Goal: Task Accomplishment & Management: Use online tool/utility

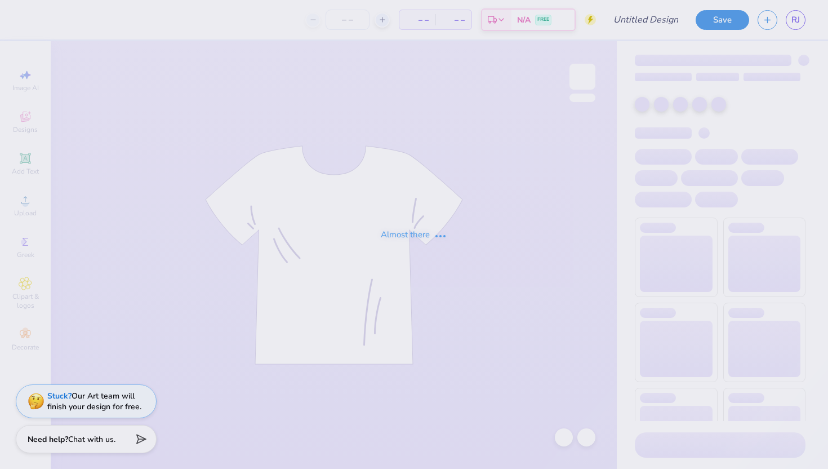
type input "Kappa x sigma"
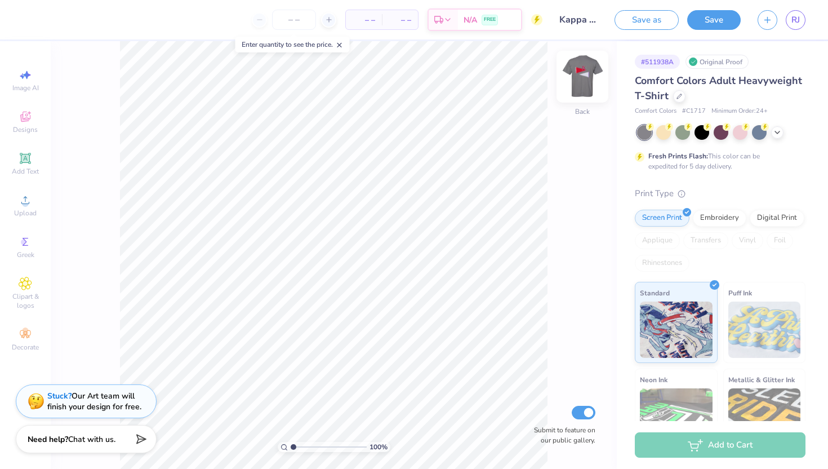
click at [574, 74] on img at bounding box center [582, 76] width 45 height 45
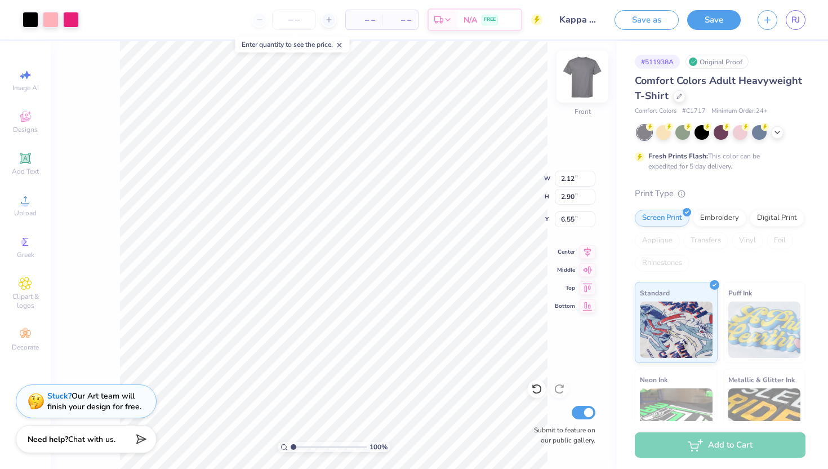
type input "5.89"
type input "1.28"
type input "1.76"
type input "6.79"
type input "1.70"
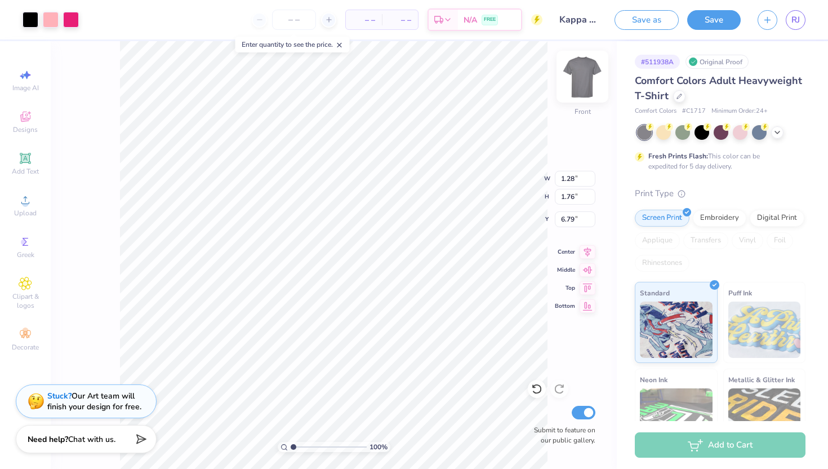
type input "2.03"
type input "6.65"
type input "1.23"
type input "1.47"
type input "7.07"
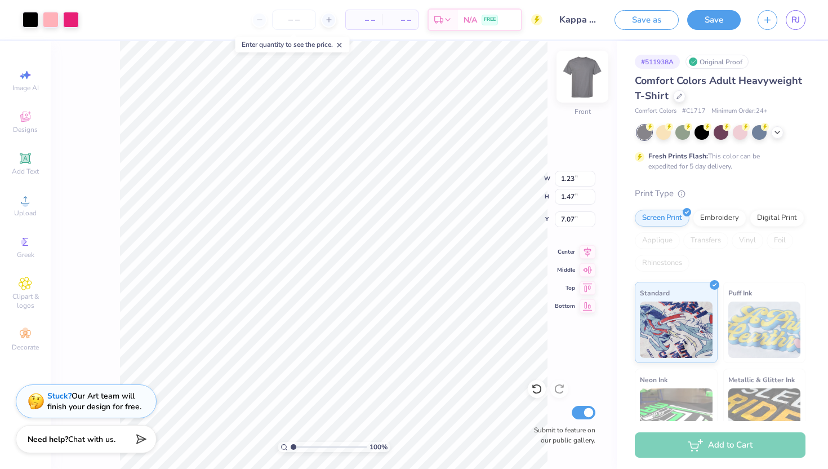
type input "7.12"
click at [25, 117] on icon at bounding box center [26, 117] width 14 height 14
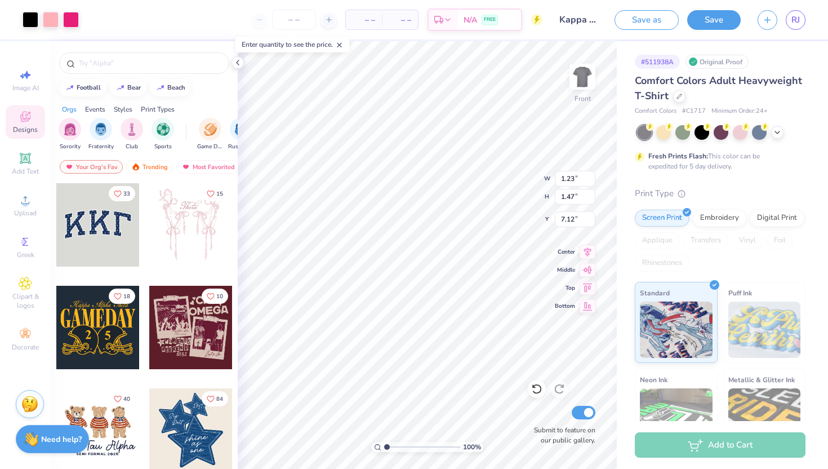
click at [105, 51] on div at bounding box center [144, 60] width 187 height 38
click at [105, 65] on input "text" at bounding box center [150, 62] width 144 height 11
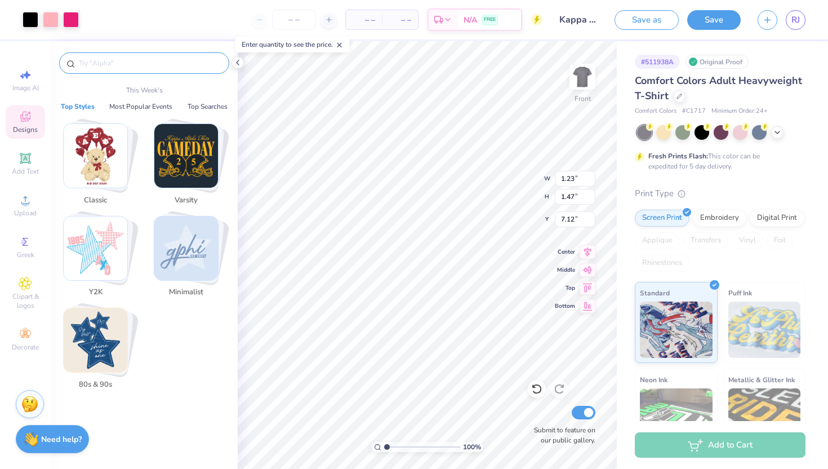
click at [88, 242] on img "Stack Card Button Y2K" at bounding box center [96, 248] width 64 height 64
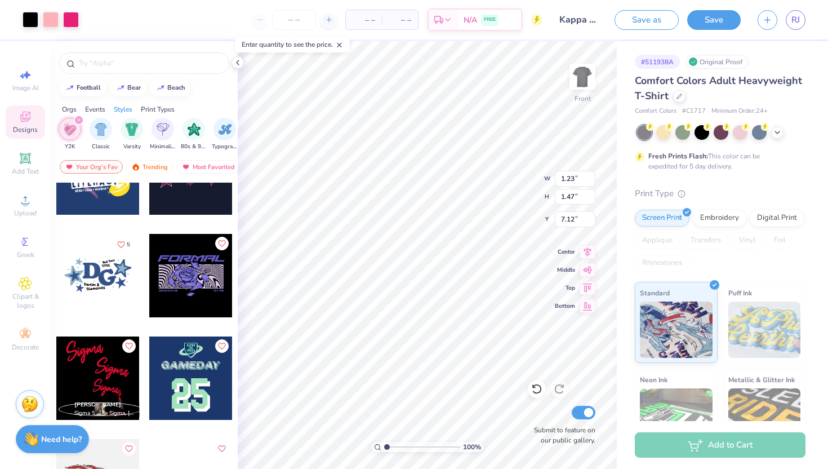
scroll to position [3138, 0]
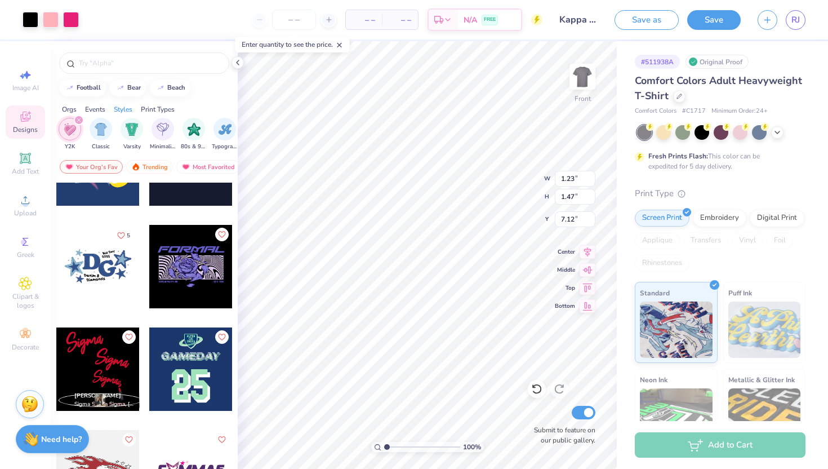
click at [30, 134] on div "Designs" at bounding box center [25, 121] width 39 height 33
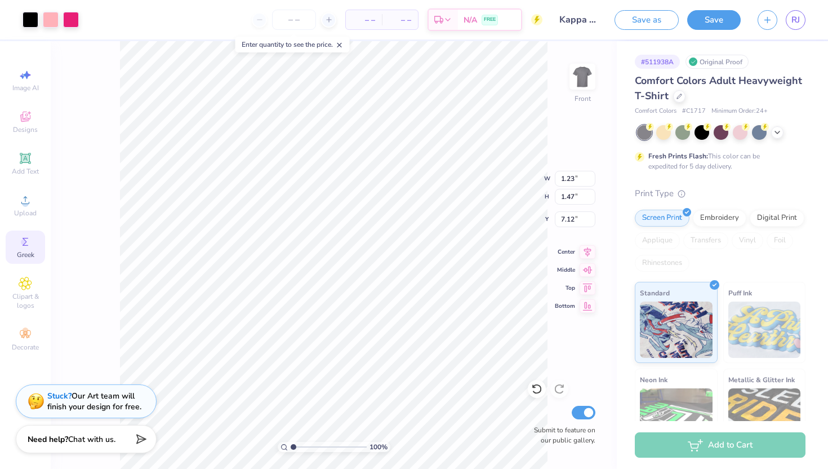
click at [30, 254] on span "Greek" at bounding box center [25, 254] width 17 height 9
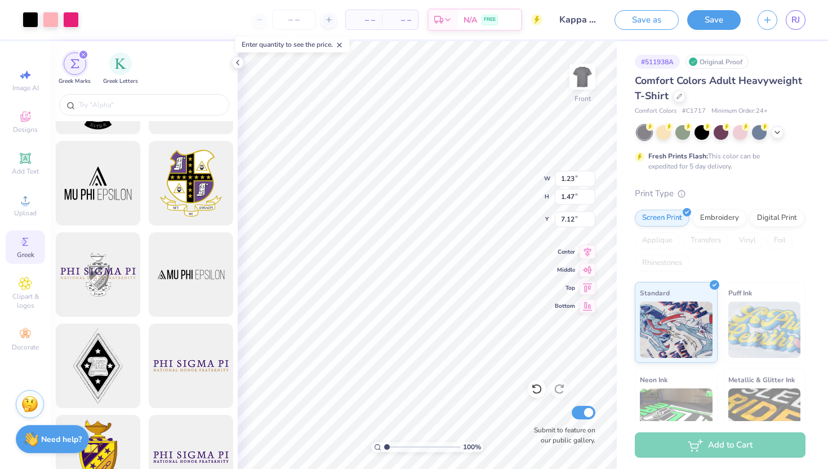
scroll to position [87, 0]
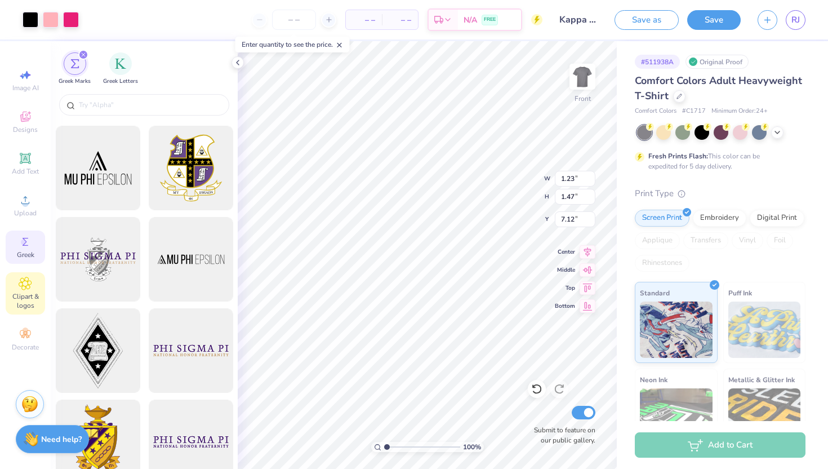
click at [21, 291] on div "Clipart & logos" at bounding box center [25, 293] width 39 height 42
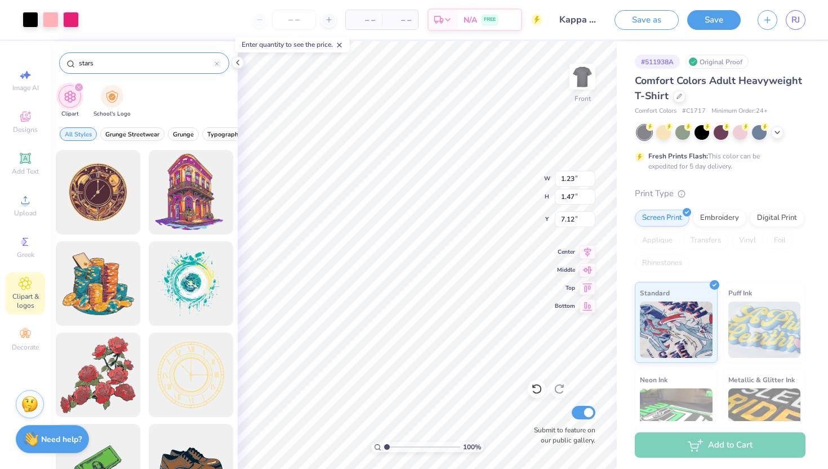
type input "stars"
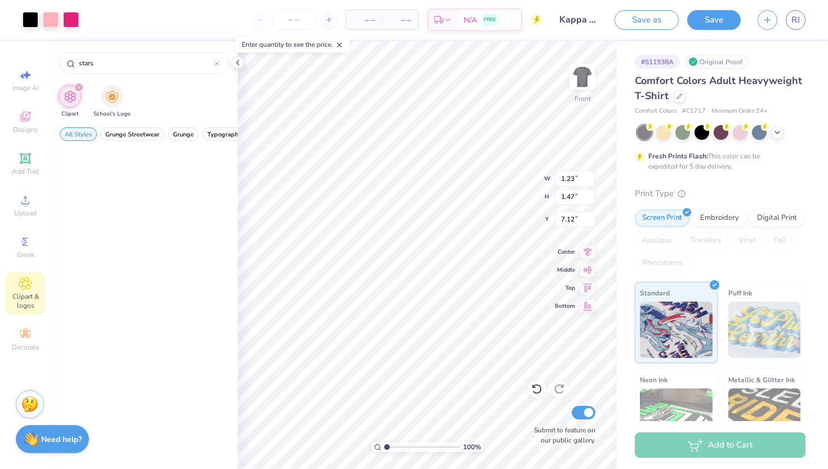
scroll to position [0, 0]
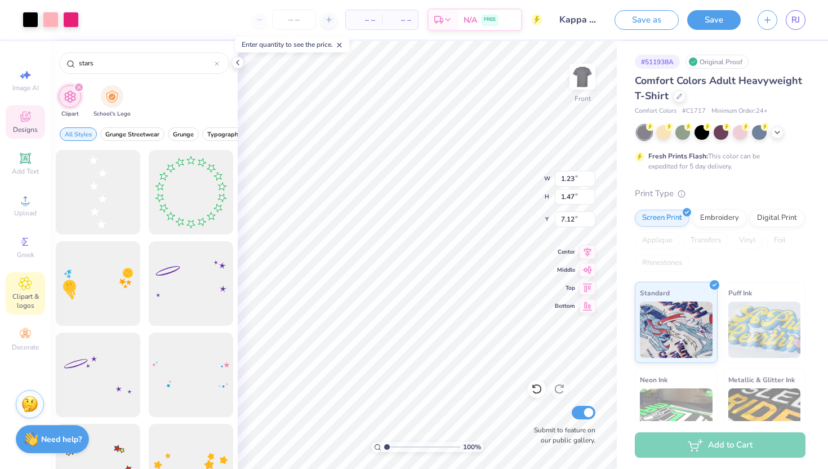
click at [23, 126] on span "Designs" at bounding box center [25, 129] width 25 height 9
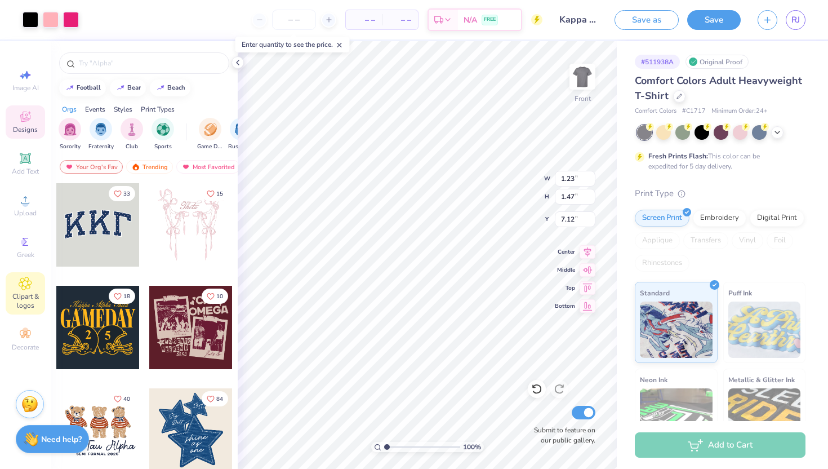
click at [24, 297] on span "Clipart & logos" at bounding box center [25, 301] width 39 height 18
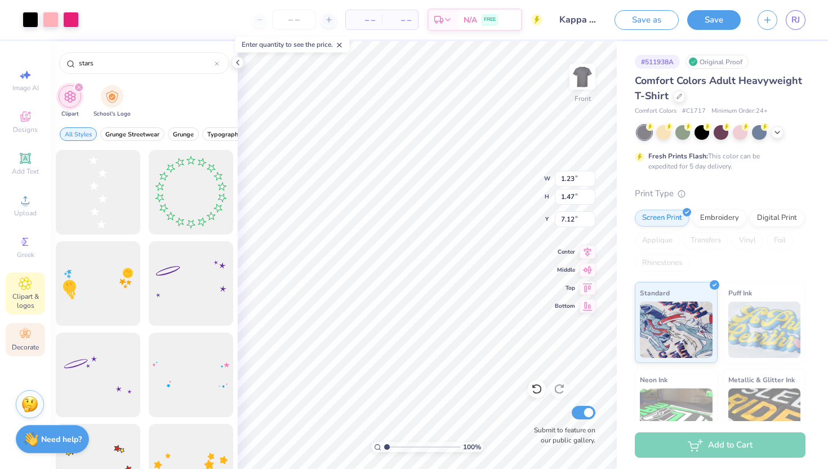
click at [30, 344] on span "Decorate" at bounding box center [25, 347] width 27 height 9
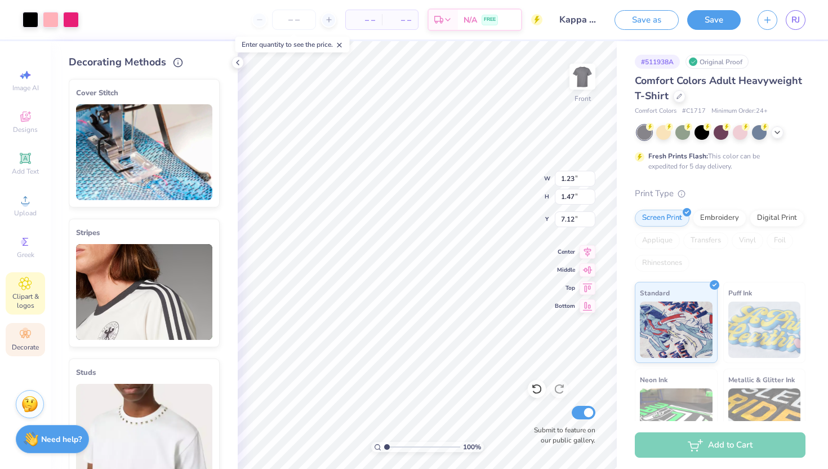
click at [25, 289] on icon at bounding box center [25, 284] width 13 height 14
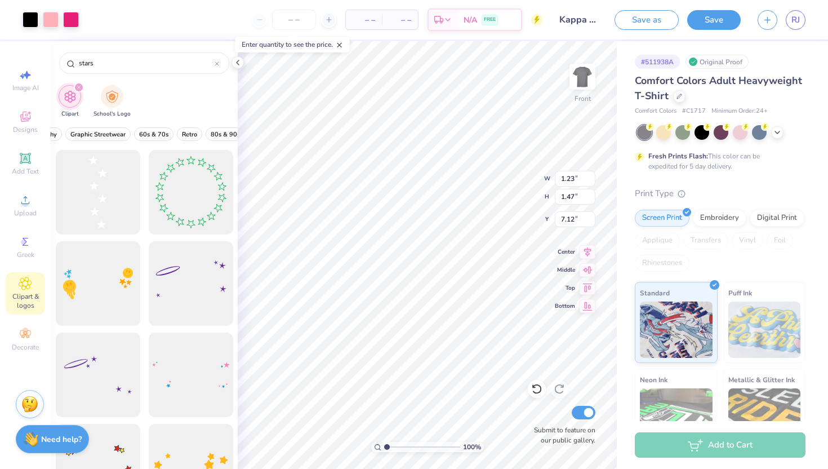
scroll to position [0, 188]
click at [127, 50] on div "stars" at bounding box center [144, 60] width 187 height 38
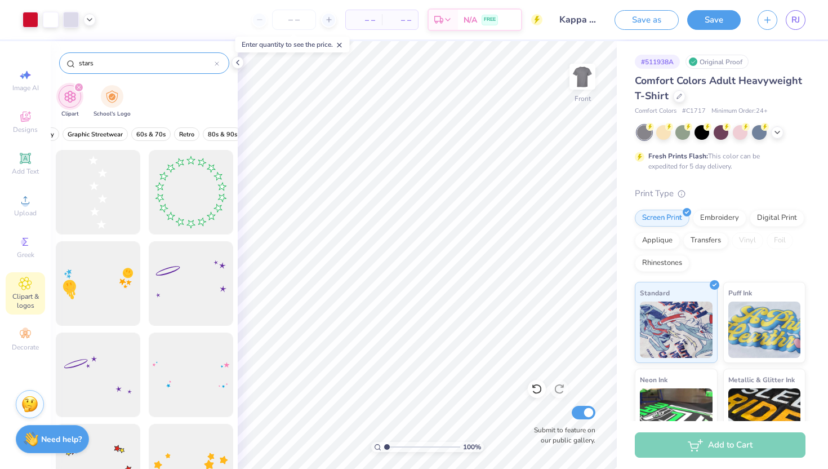
click at [119, 73] on div "stars" at bounding box center [144, 62] width 170 height 21
click at [119, 62] on input "stars" at bounding box center [146, 62] width 137 height 11
type input "star"
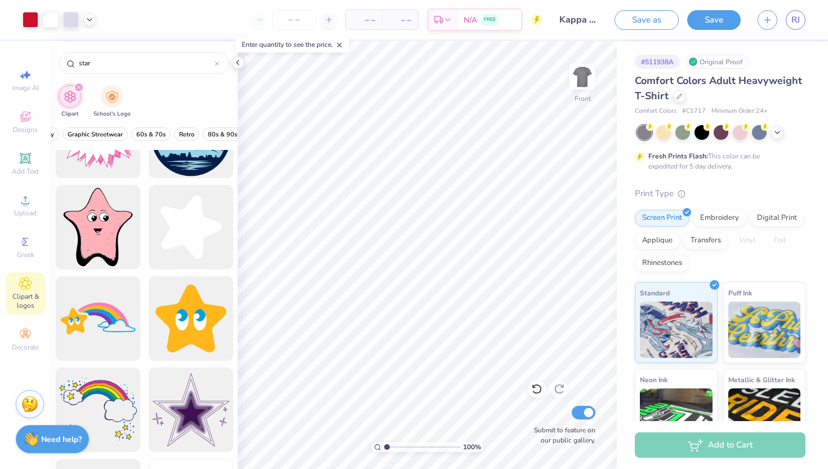
scroll to position [793, 0]
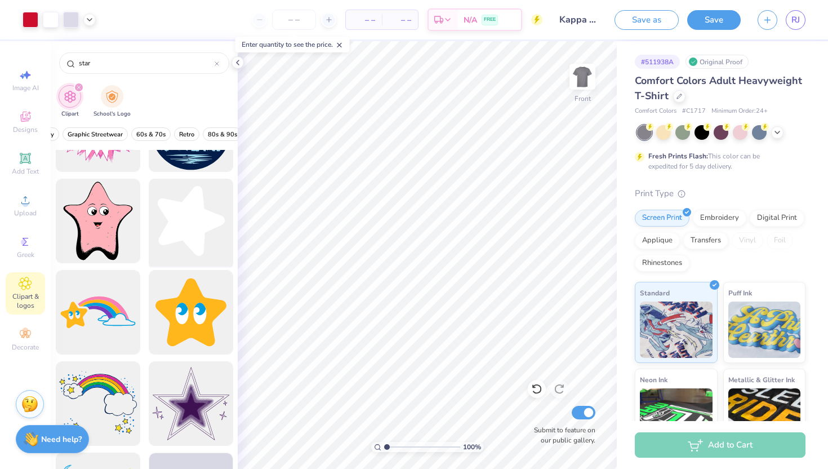
click at [175, 228] on div at bounding box center [190, 221] width 93 height 93
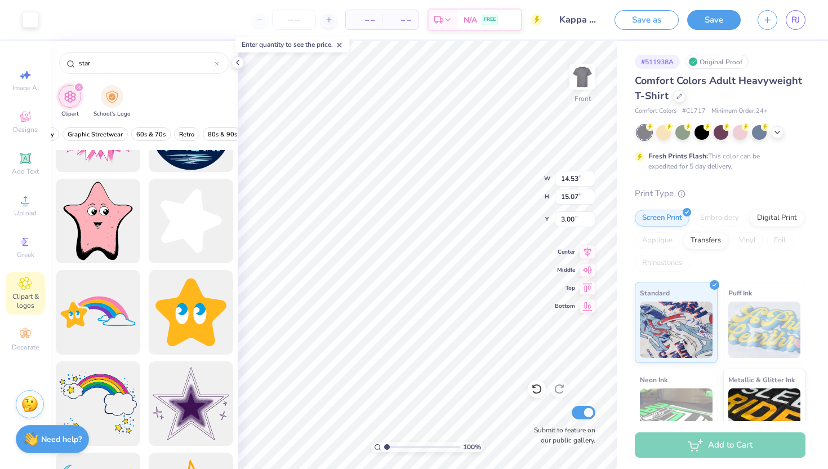
type input "5.38"
type input "5.59"
type input "4.55"
type input "1.86"
type input "1.92"
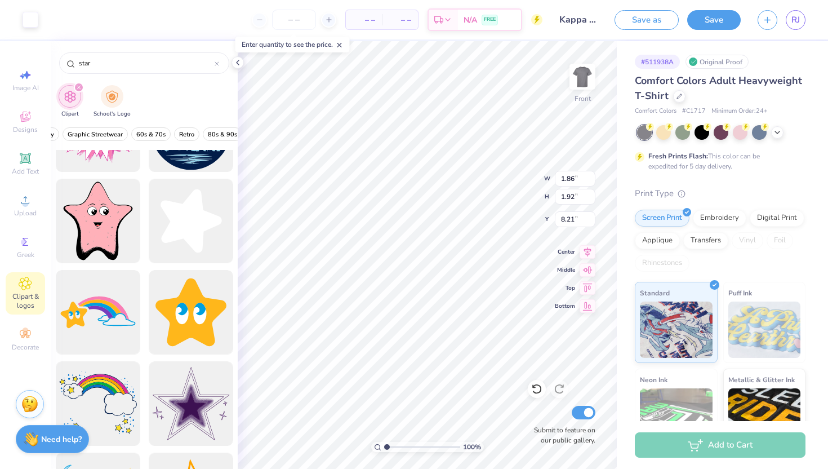
type input "6.61"
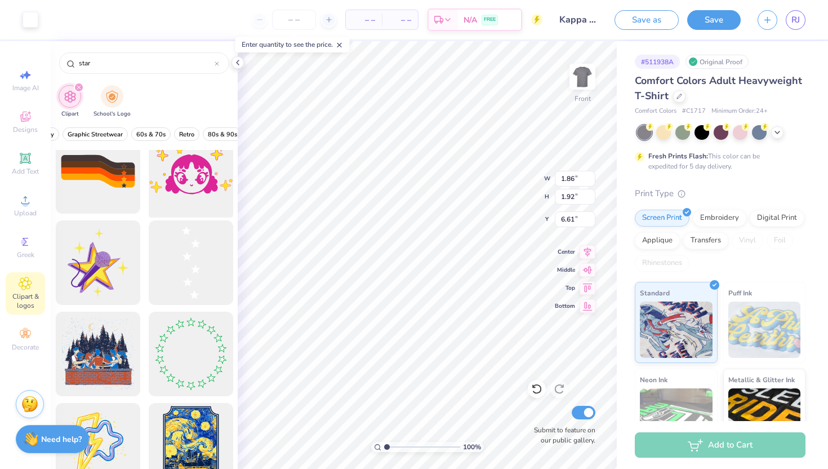
scroll to position [1212, 0]
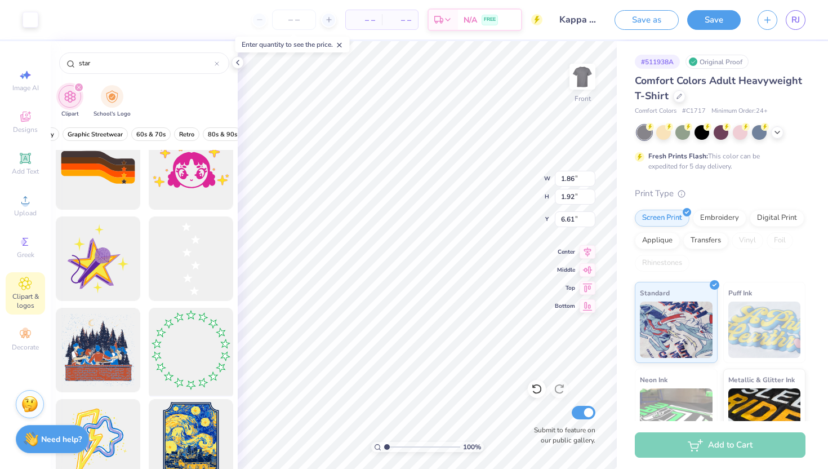
type input "7.20"
type input "4.20"
type input "7.57"
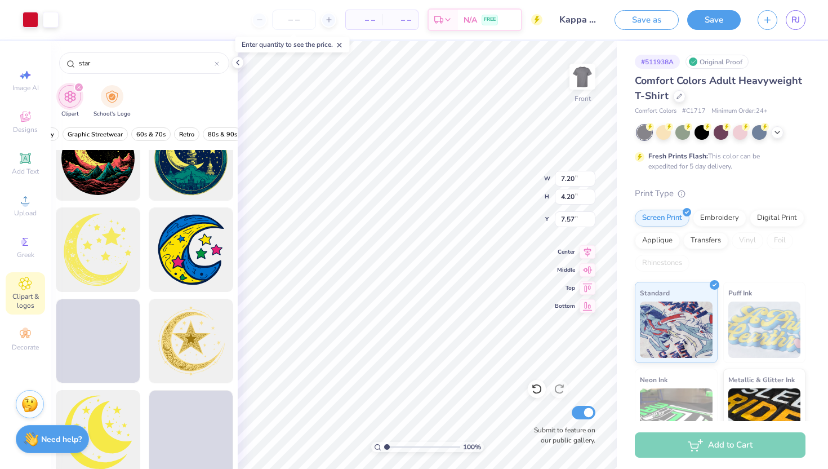
scroll to position [1678, 0]
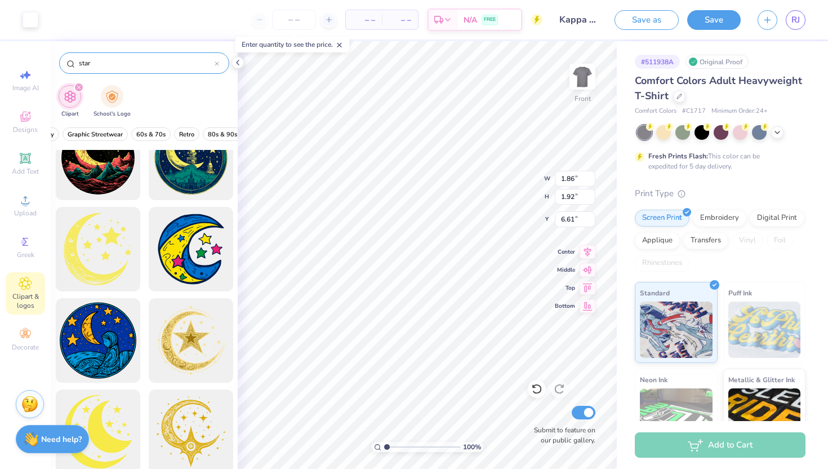
click at [220, 63] on div "star" at bounding box center [144, 62] width 170 height 21
click at [218, 63] on icon at bounding box center [217, 63] width 5 height 5
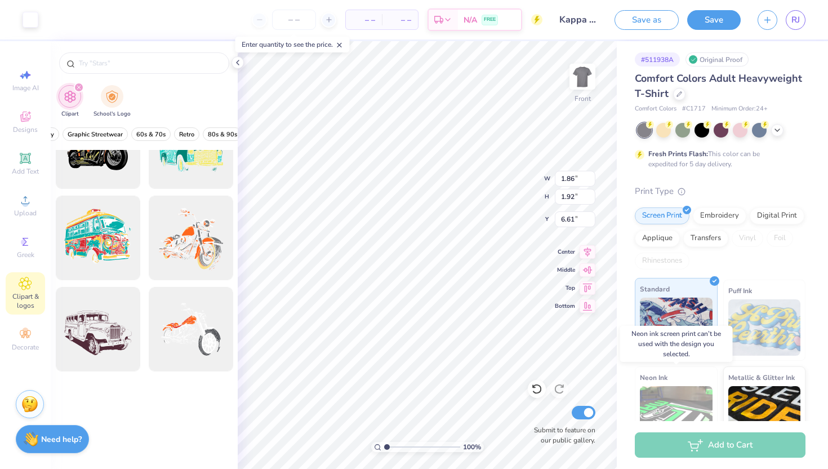
scroll to position [0, 0]
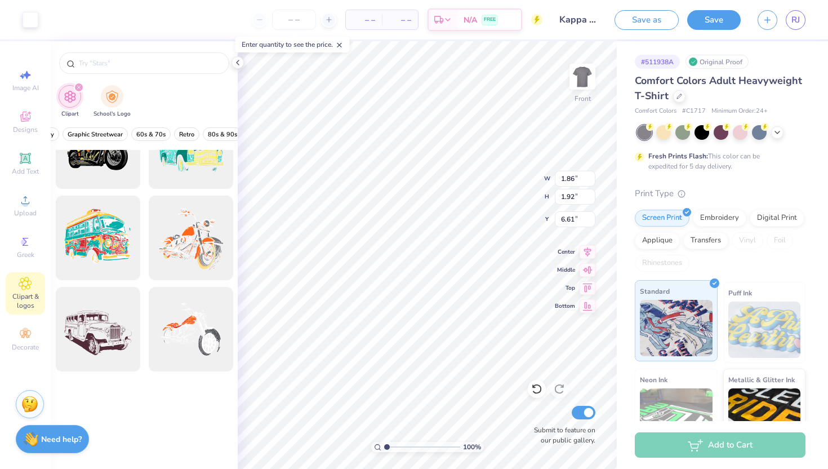
type input "6.52"
type input "3.80"
type input "10.65"
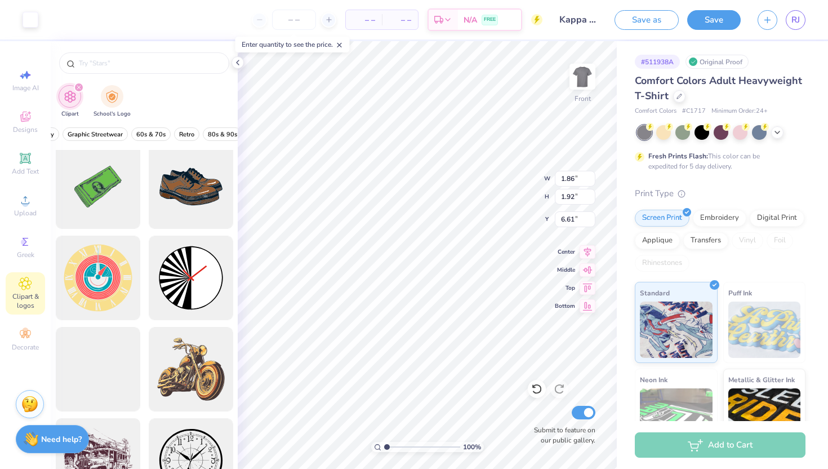
scroll to position [277, 0]
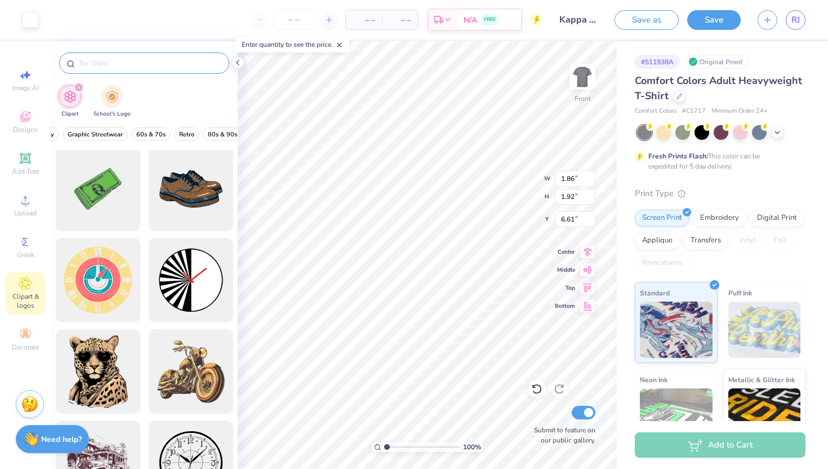
click at [152, 70] on div at bounding box center [144, 62] width 170 height 21
click at [144, 63] on input "text" at bounding box center [150, 62] width 144 height 11
type input "water"
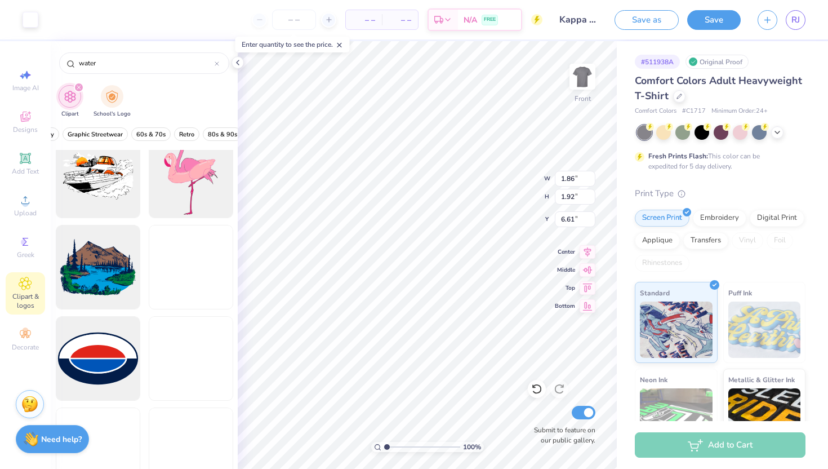
scroll to position [3335, 0]
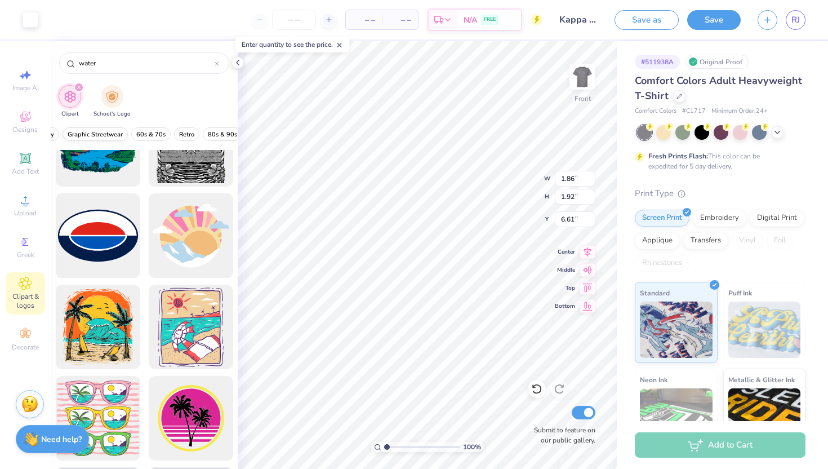
click at [102, 132] on span "Graphic Streetwear" at bounding box center [95, 134] width 55 height 8
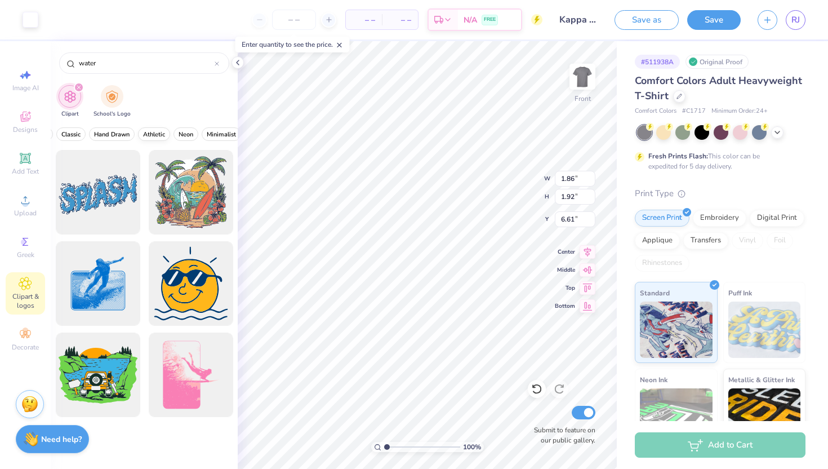
scroll to position [0, 379]
click at [106, 134] on span "Hand Drawn" at bounding box center [110, 134] width 36 height 8
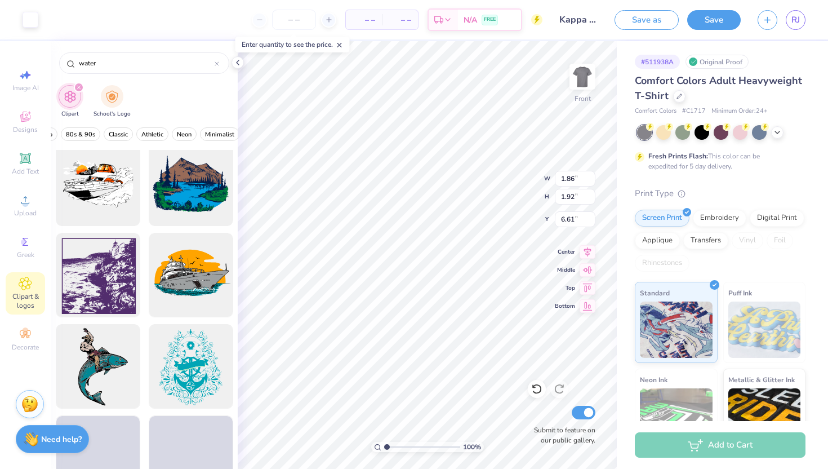
scroll to position [466, 0]
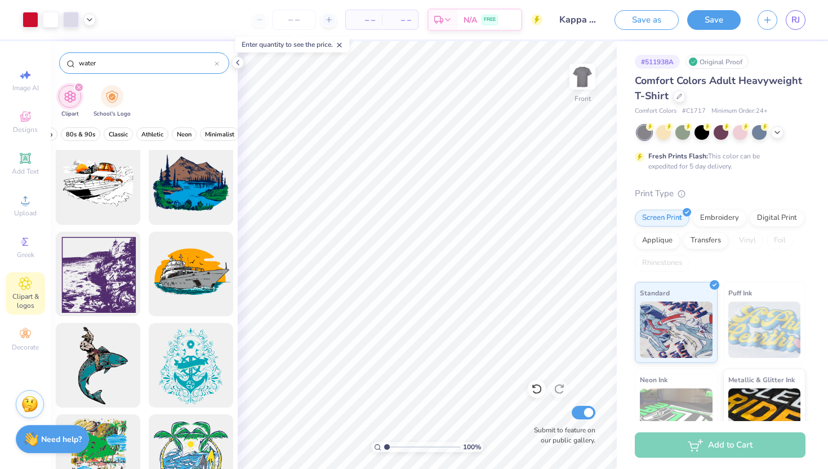
click at [219, 67] on div at bounding box center [217, 63] width 5 height 10
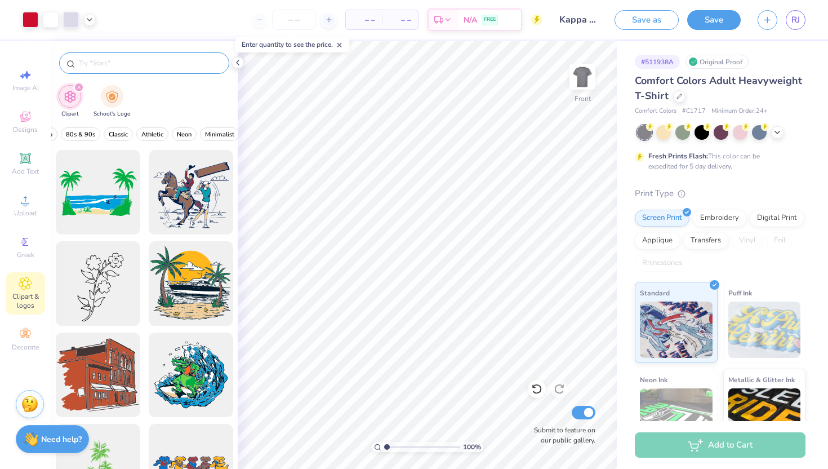
click at [207, 58] on input "text" at bounding box center [150, 62] width 144 height 11
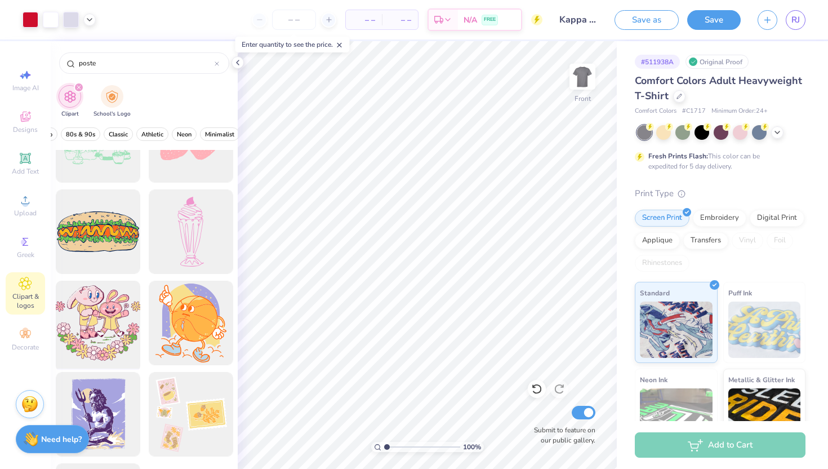
scroll to position [0, 0]
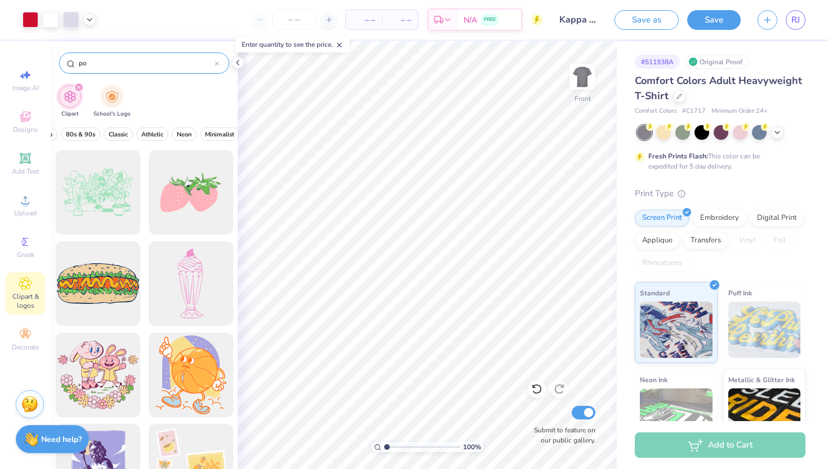
type input "p"
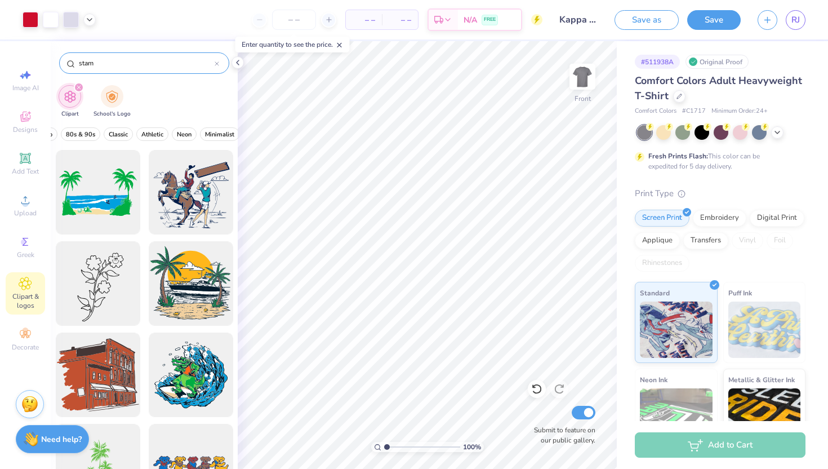
type input "stamp"
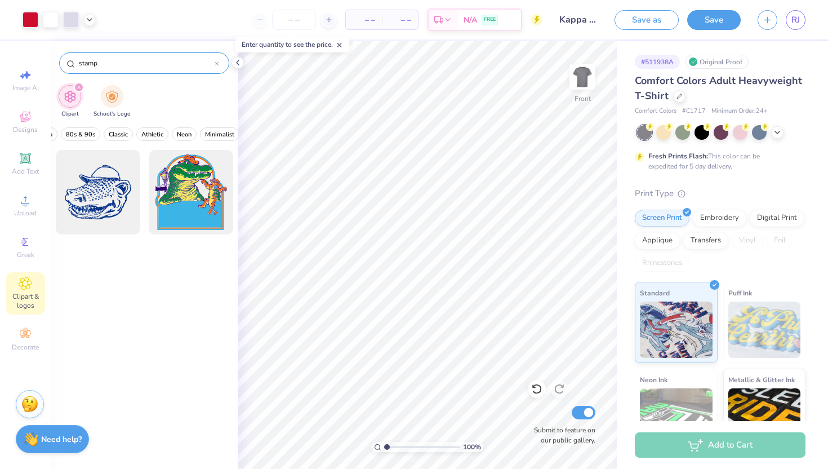
click at [218, 64] on icon at bounding box center [217, 63] width 5 height 5
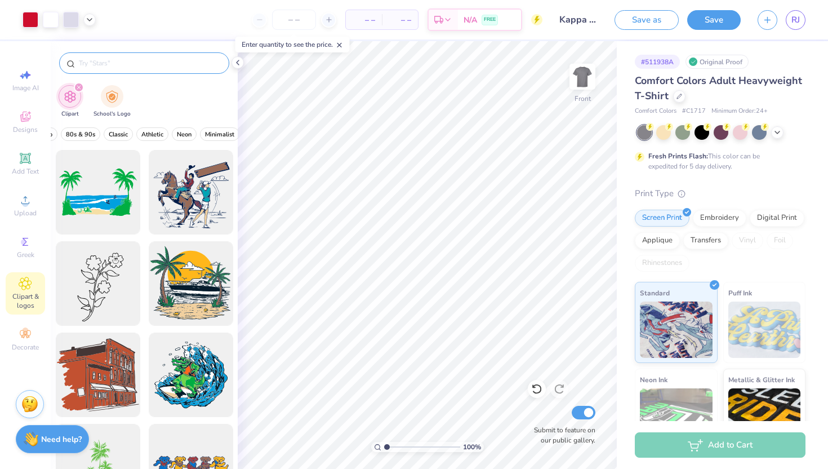
click at [127, 69] on div at bounding box center [144, 62] width 170 height 21
click at [126, 68] on input "text" at bounding box center [150, 62] width 144 height 11
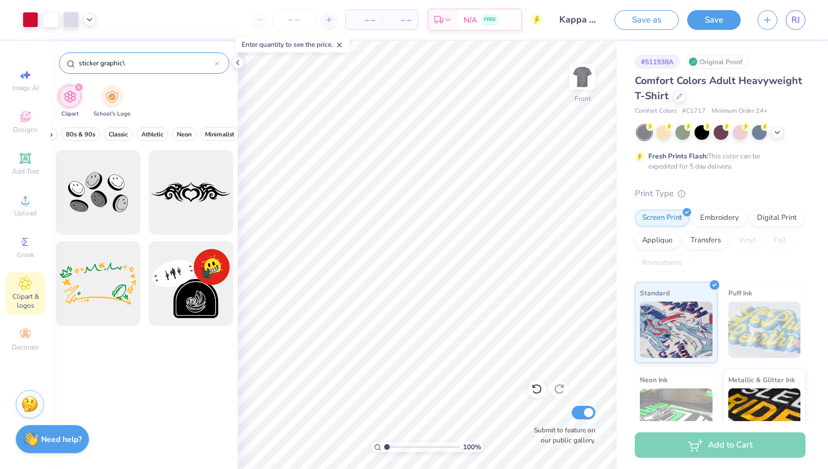
click at [140, 64] on input "sticker graphic\" at bounding box center [146, 62] width 137 height 11
type input "sticker graphic"
click at [218, 67] on div at bounding box center [217, 63] width 5 height 10
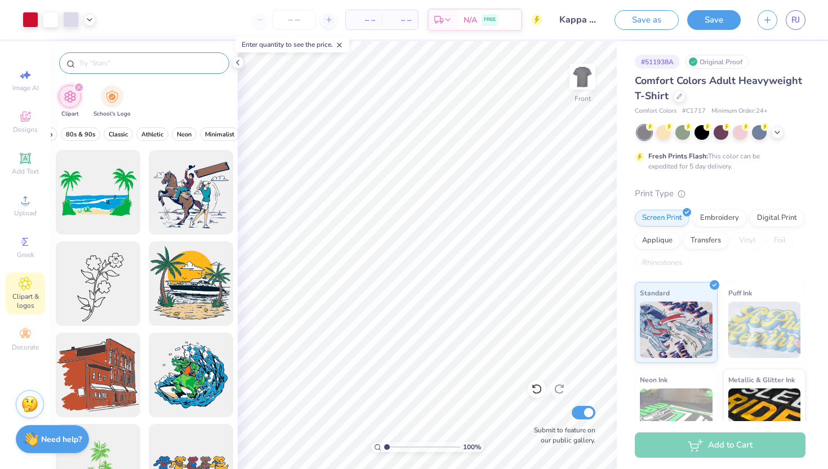
click at [179, 72] on div at bounding box center [144, 62] width 170 height 21
click at [174, 64] on input "text" at bounding box center [150, 62] width 144 height 11
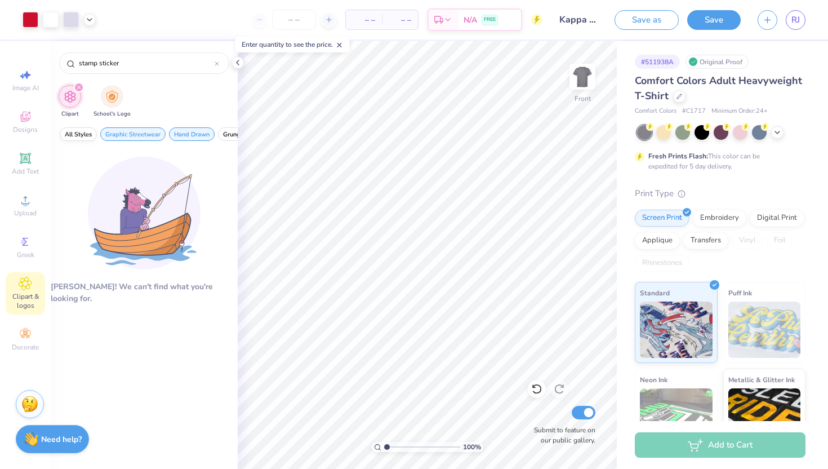
click at [77, 140] on button "All Styles" at bounding box center [78, 134] width 37 height 14
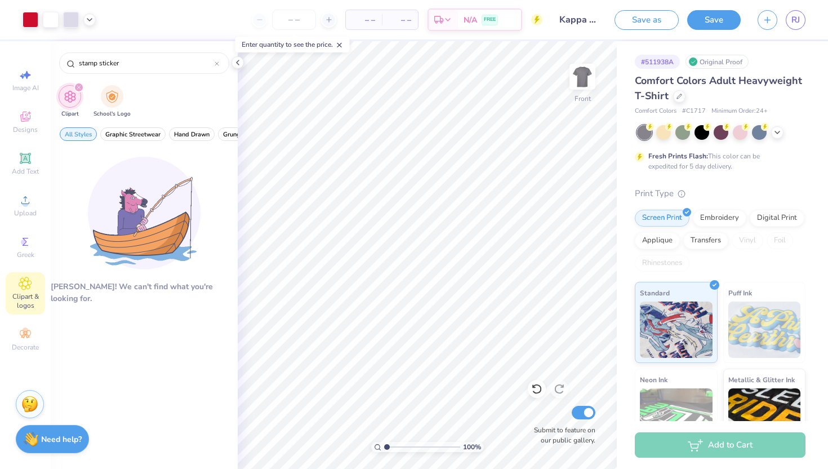
click at [65, 118] on span "Clipart" at bounding box center [69, 114] width 17 height 8
click at [70, 131] on span "All Styles" at bounding box center [78, 134] width 27 height 8
click at [212, 70] on div "stamp sticker" at bounding box center [144, 62] width 170 height 21
click at [169, 68] on input "stamp sticker" at bounding box center [146, 62] width 137 height 11
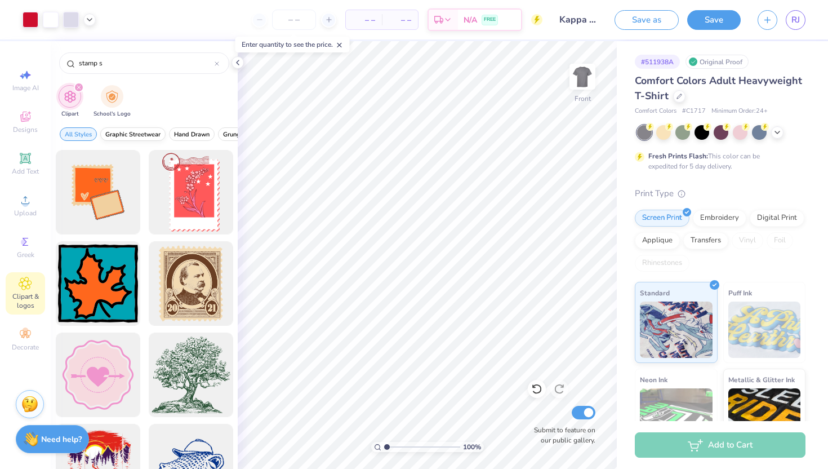
click at [126, 137] on span "Graphic Streetwear" at bounding box center [132, 134] width 55 height 8
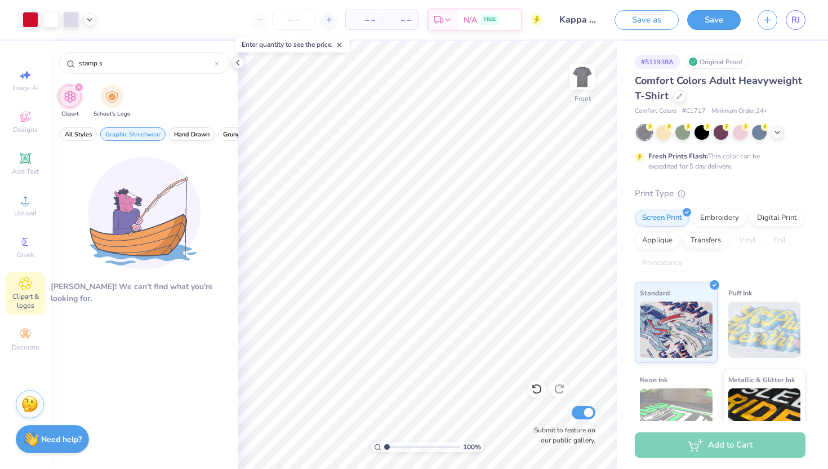
click at [189, 132] on span "Hand Drawn" at bounding box center [192, 134] width 36 height 8
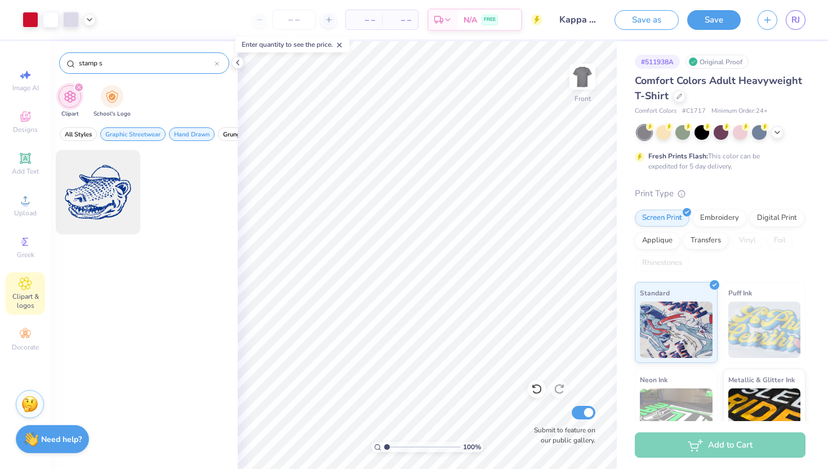
click at [121, 65] on input "stamp s" at bounding box center [146, 62] width 137 height 11
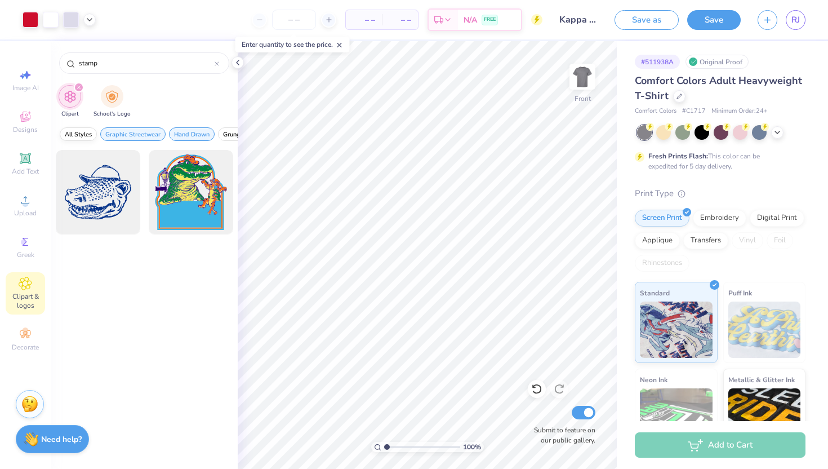
click at [83, 136] on span "All Styles" at bounding box center [78, 134] width 27 height 8
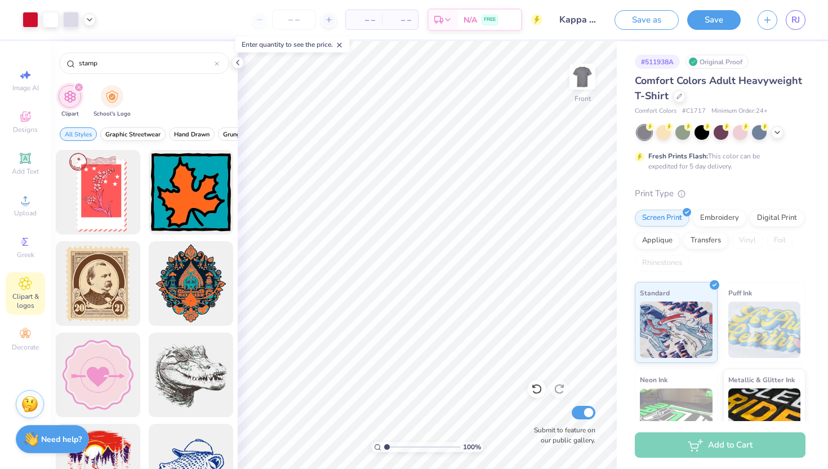
click at [136, 135] on span "Graphic Streetwear" at bounding box center [132, 134] width 55 height 8
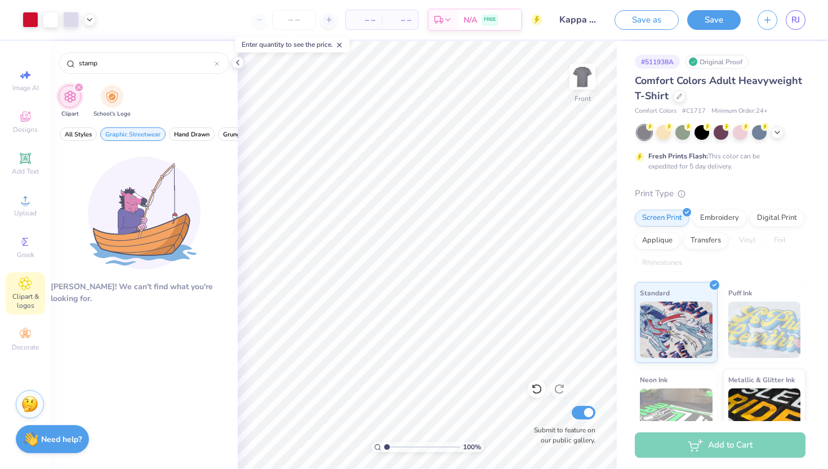
click at [168, 135] on div "All Styles Graphic Streetwear Hand Drawn Grunge Streetwear Grunge Typography 60…" at bounding box center [144, 137] width 187 height 26
click at [183, 136] on span "Hand Drawn" at bounding box center [192, 134] width 36 height 8
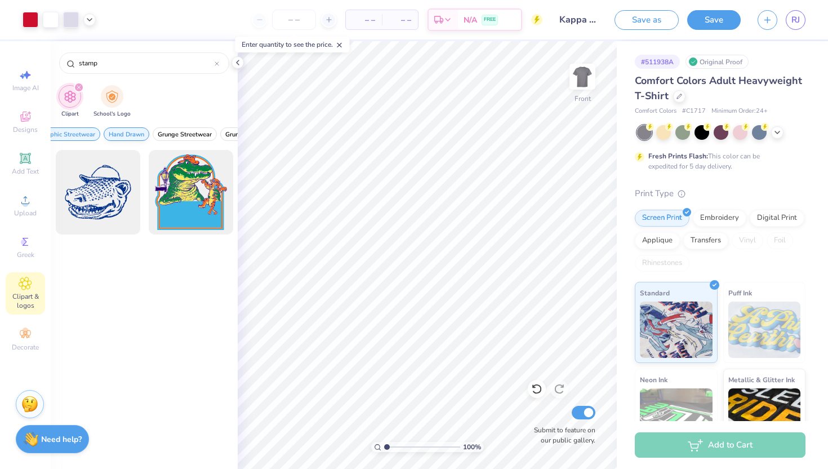
click at [183, 136] on span "Grunge Streetwear" at bounding box center [185, 134] width 54 height 8
click at [183, 136] on div "All Styles Graphic Streetwear Hand Drawn Grunge Streetwear Grunge Typography 60…" at bounding box center [144, 137] width 187 height 26
click at [152, 136] on span "Typography" at bounding box center [161, 134] width 34 height 8
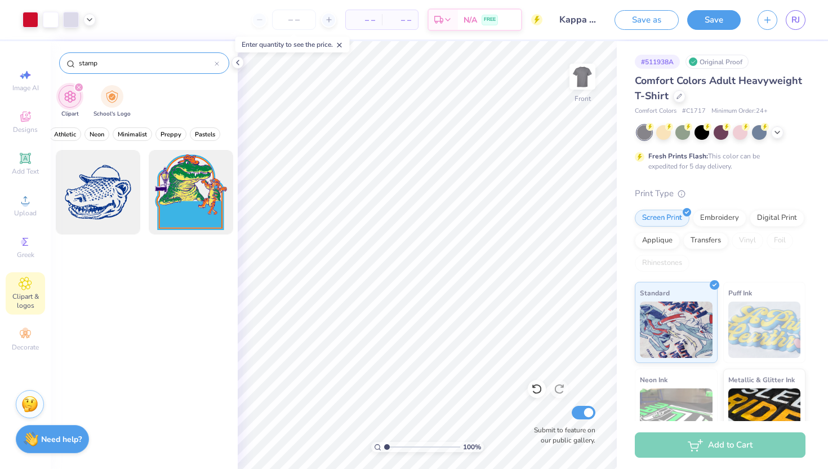
click at [135, 56] on div "stamp" at bounding box center [144, 62] width 170 height 21
click at [134, 67] on input "stamp" at bounding box center [146, 62] width 137 height 11
type input "stamp"
click at [74, 135] on span "All Styles" at bounding box center [78, 134] width 27 height 8
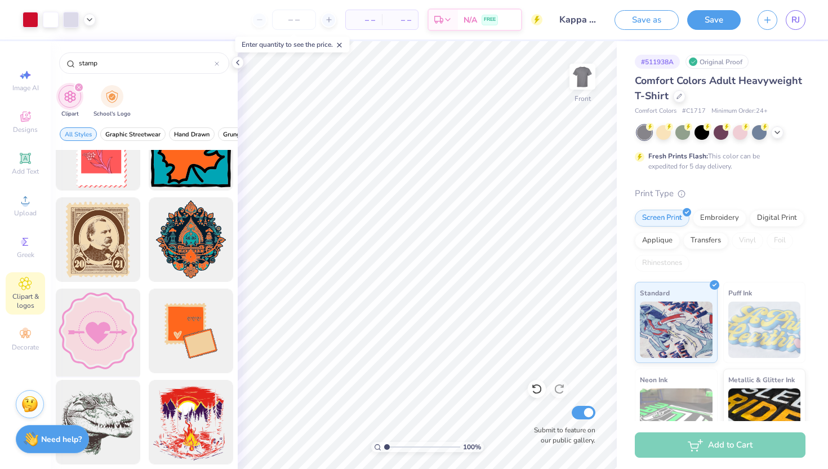
scroll to position [45, 0]
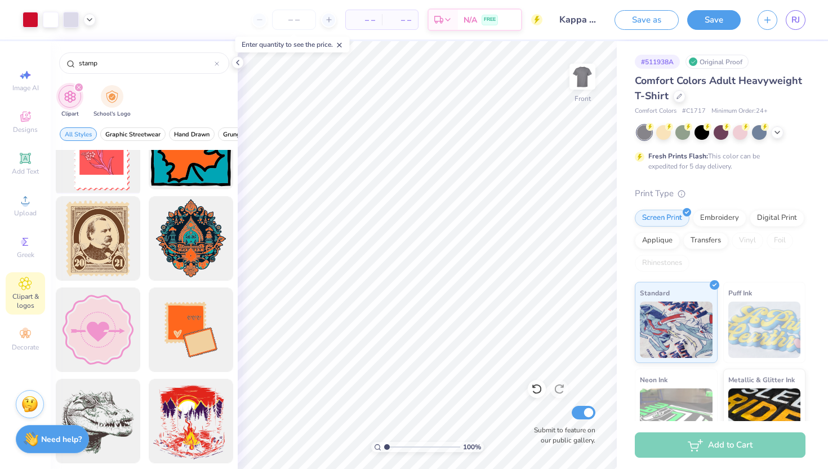
click at [109, 157] on div at bounding box center [97, 147] width 93 height 93
type input "7.69"
type input "8.38"
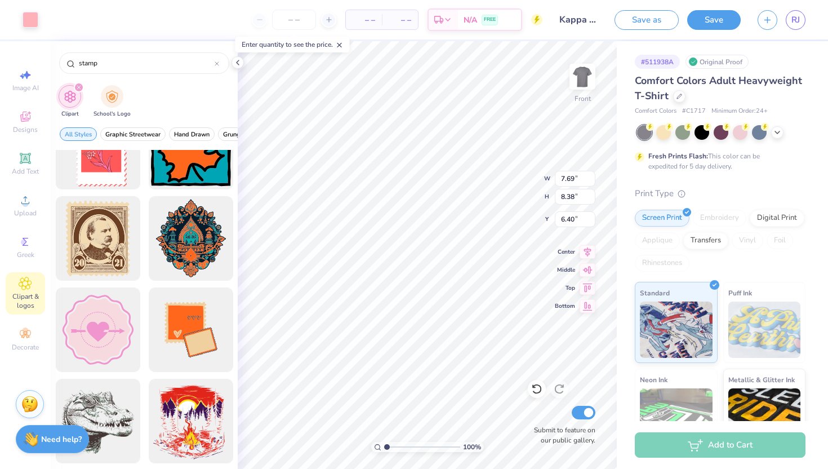
type input "6.34"
type input "11.48"
type input "16.48"
type input "4.52"
type input "7.78"
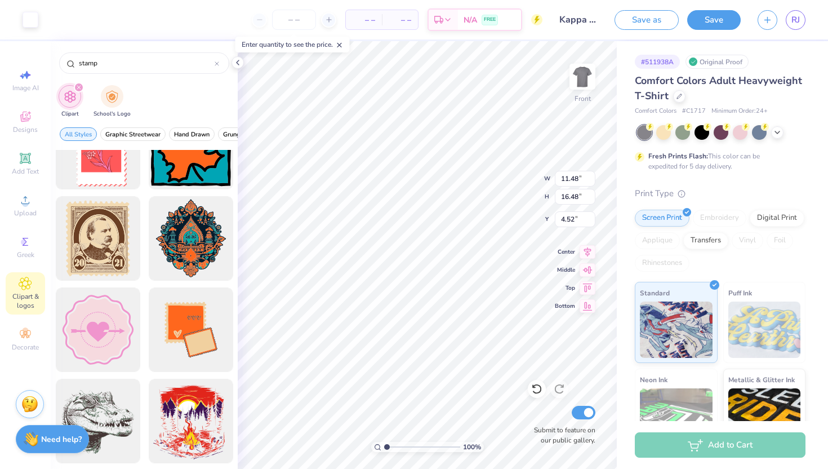
type input "11.43"
type input "7.57"
type input "7.69"
type input "8.38"
type input "7.57"
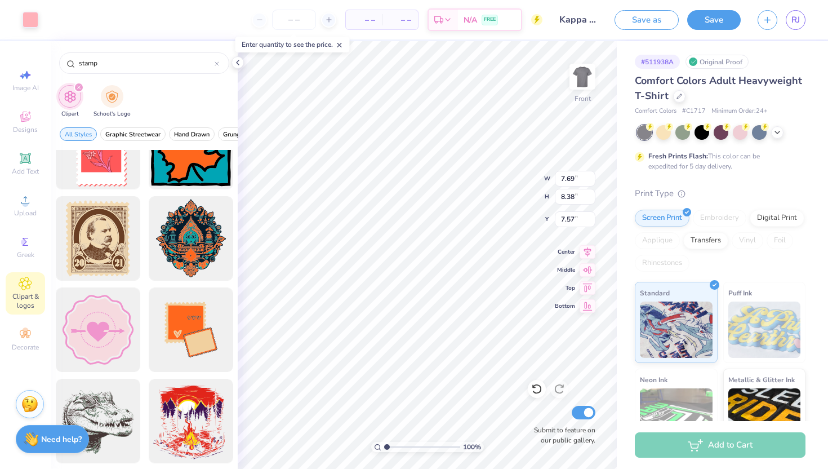
type input "9.20"
type input "12.18"
type input "6.28"
type input "11.48"
type input "16.48"
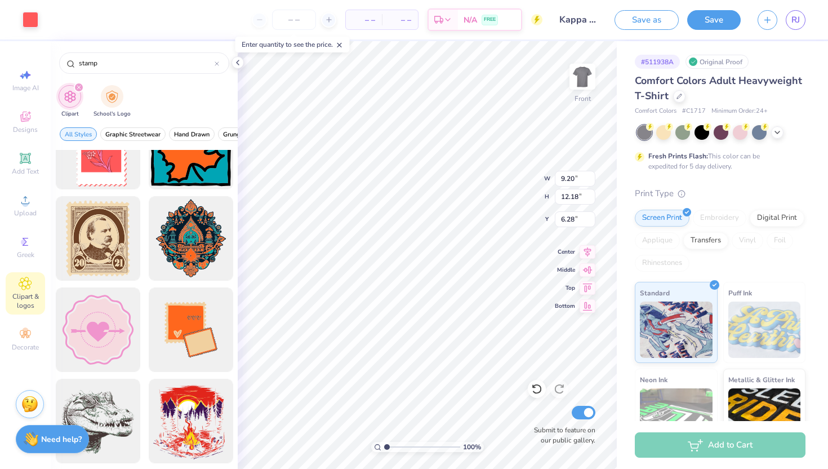
type input "4.52"
type input "10.82"
type input "4.05"
type input "3.00"
click at [444, 19] on icon at bounding box center [448, 21] width 9 height 9
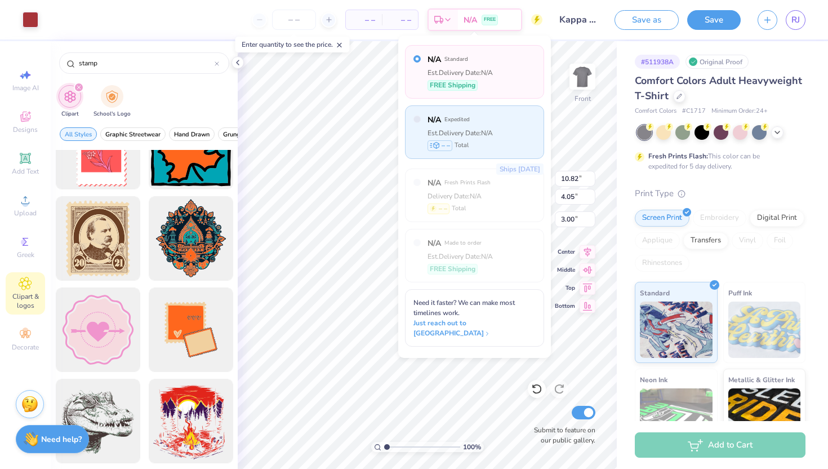
click at [432, 147] on icon at bounding box center [435, 145] width 10 height 7
radio input "false"
radio input "true"
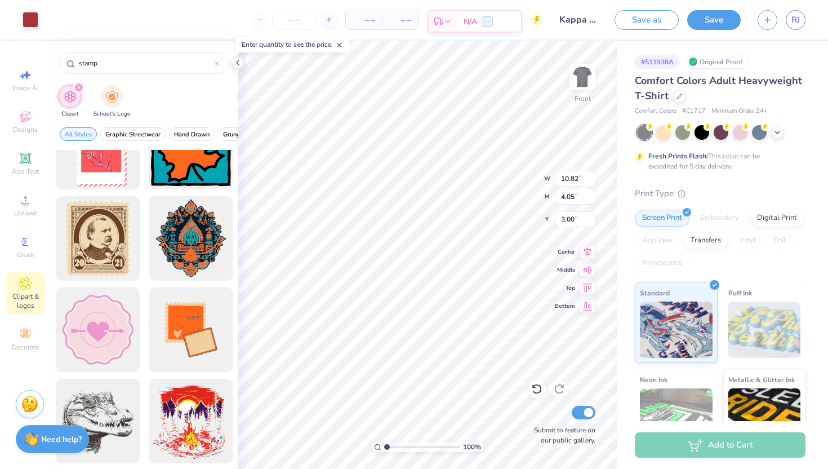
click at [501, 21] on div "N/A – –" at bounding box center [489, 21] width 63 height 20
